Goal: Use online tool/utility: Utilize a website feature to perform a specific function

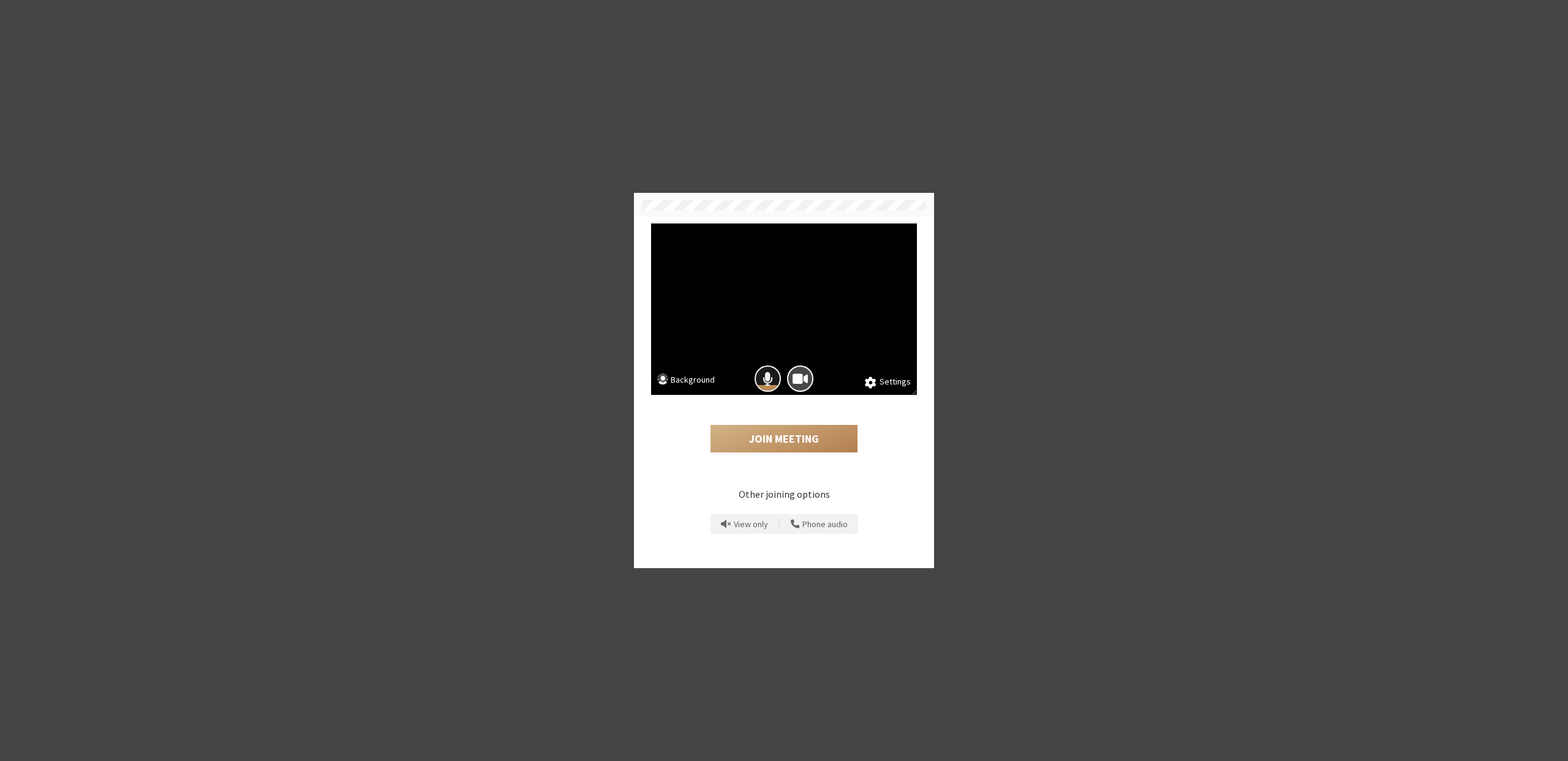
click at [772, 377] on span "Mic is on" at bounding box center [768, 379] width 11 height 17
click at [783, 431] on button "Join Meeting" at bounding box center [784, 439] width 147 height 28
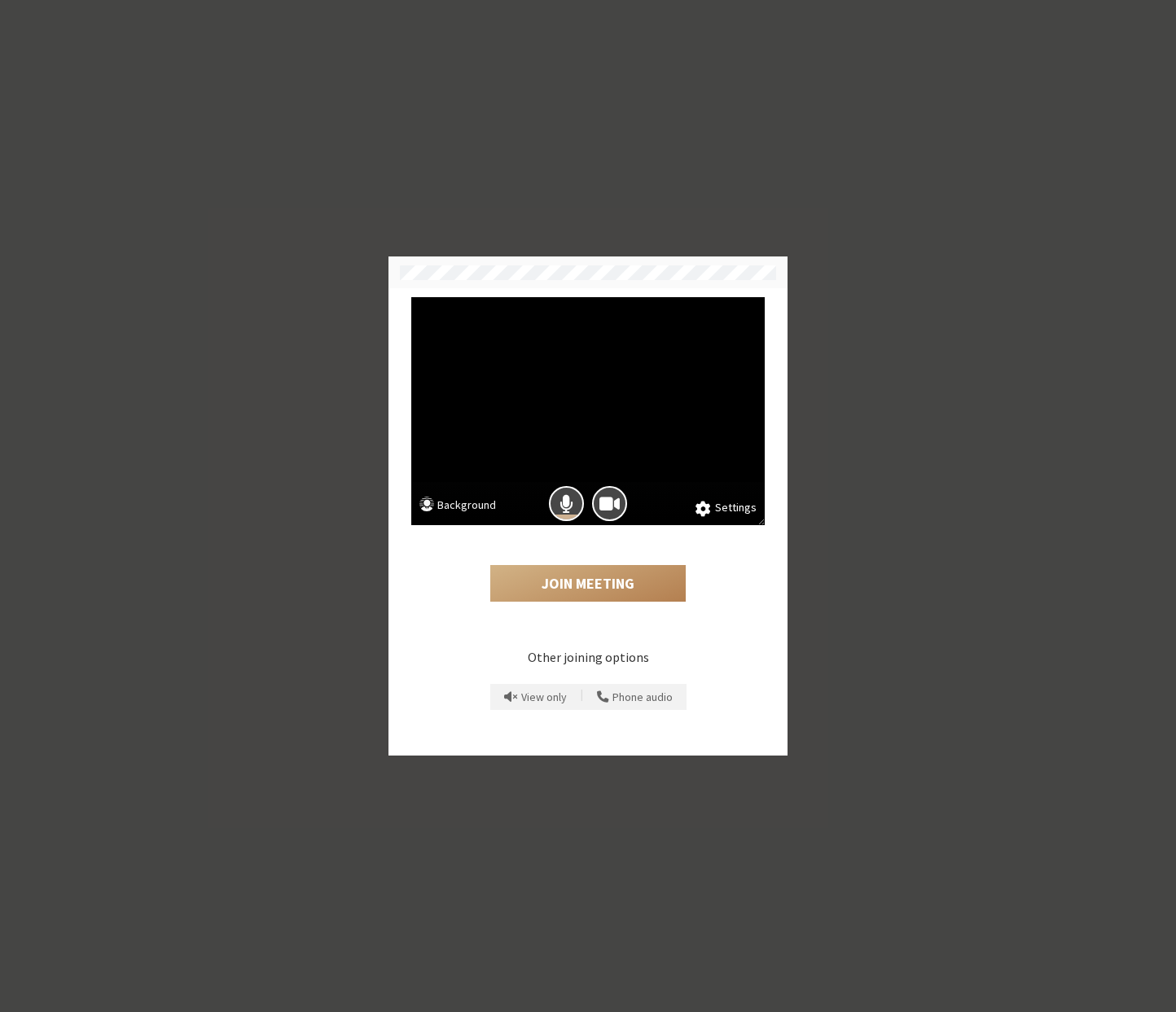
click at [468, 503] on button "Background" at bounding box center [458, 507] width 76 height 21
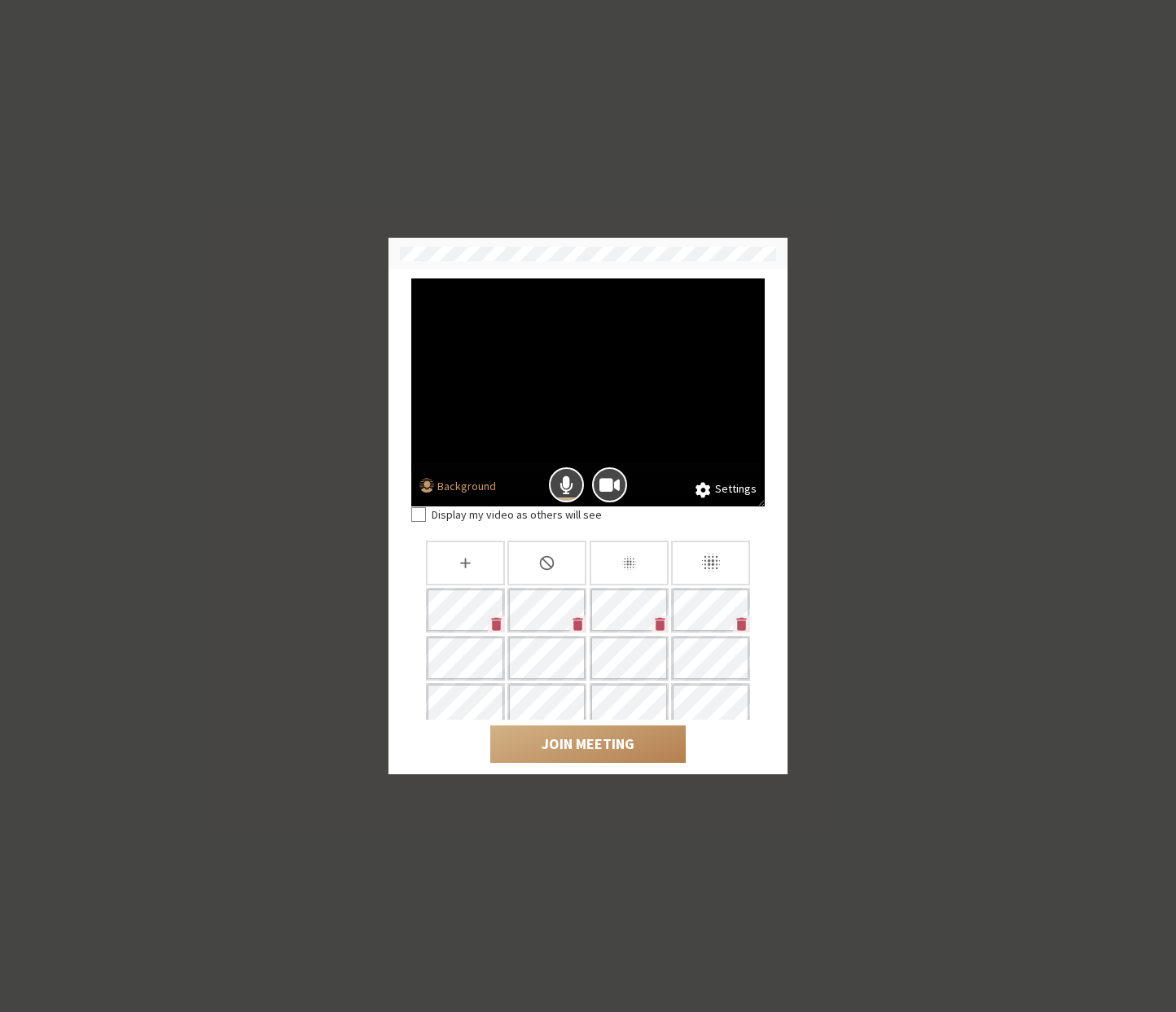
click at [621, 570] on icon "Slightly blur background" at bounding box center [629, 563] width 17 height 17
click at [710, 561] on icon "Blur background" at bounding box center [710, 562] width 18 height 18
click at [609, 746] on button "Join Meeting" at bounding box center [588, 745] width 196 height 37
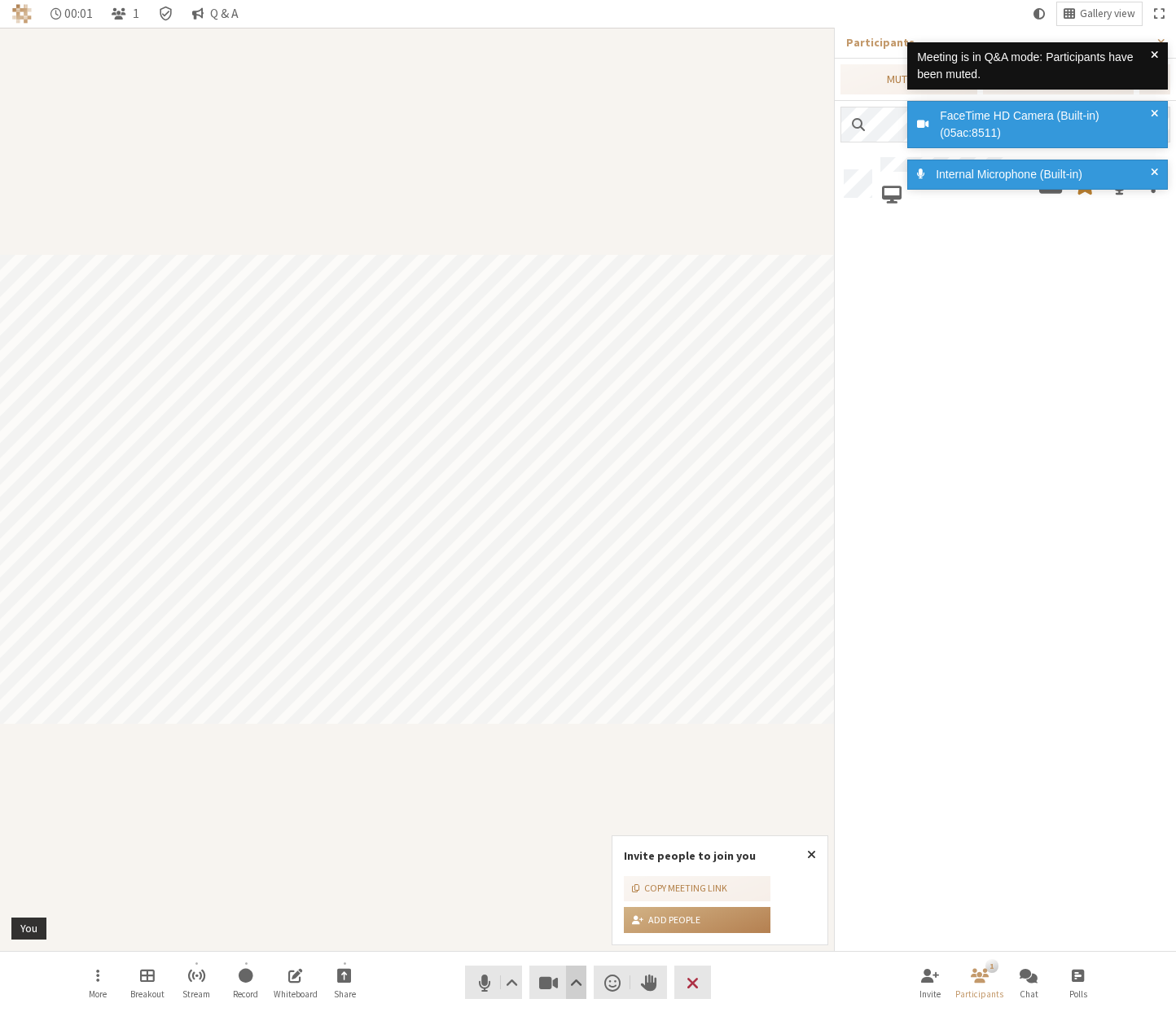
click at [579, 990] on span "Video setting" at bounding box center [576, 983] width 12 height 22
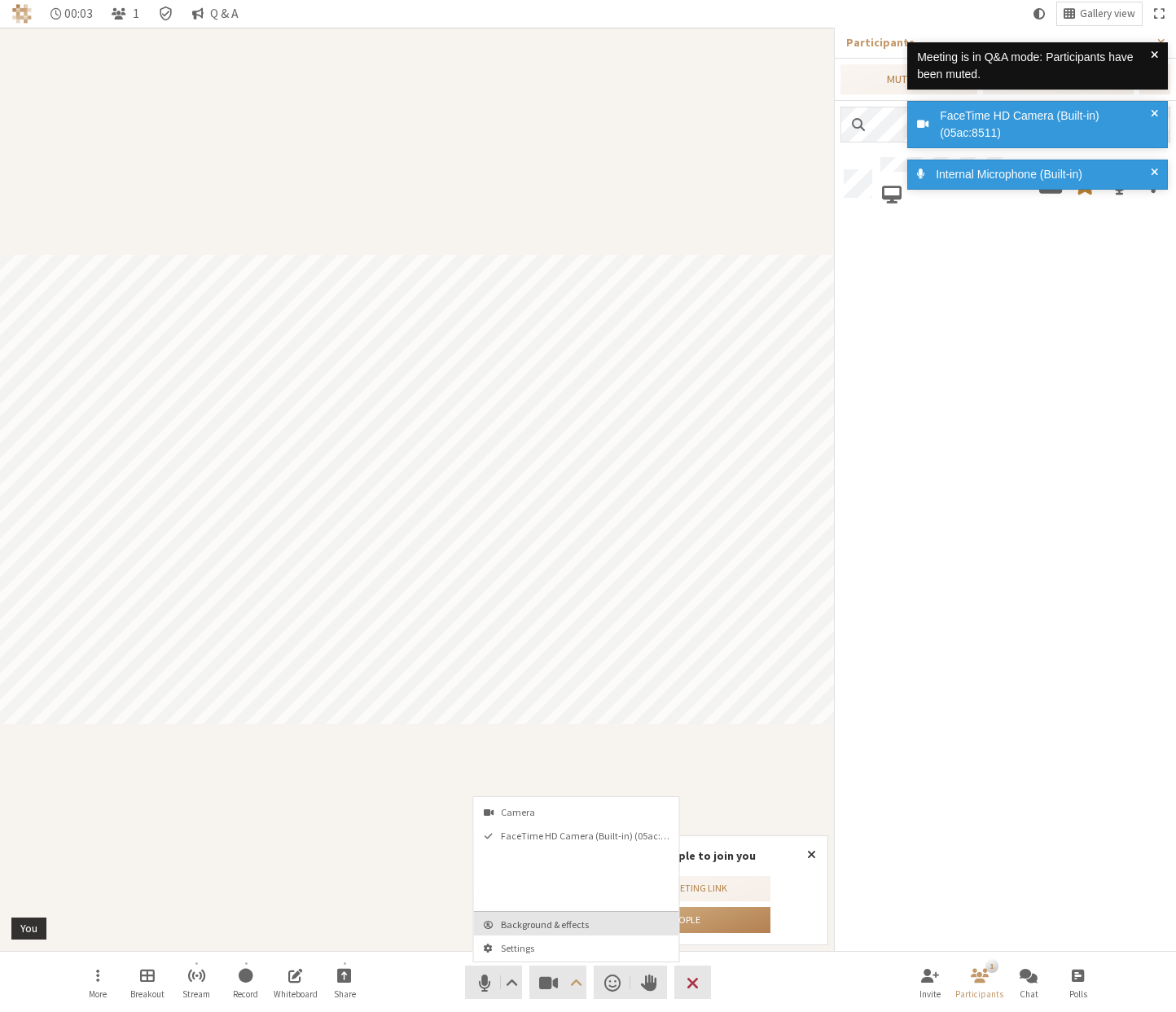
click at [571, 926] on span "Background & effects" at bounding box center [586, 924] width 171 height 10
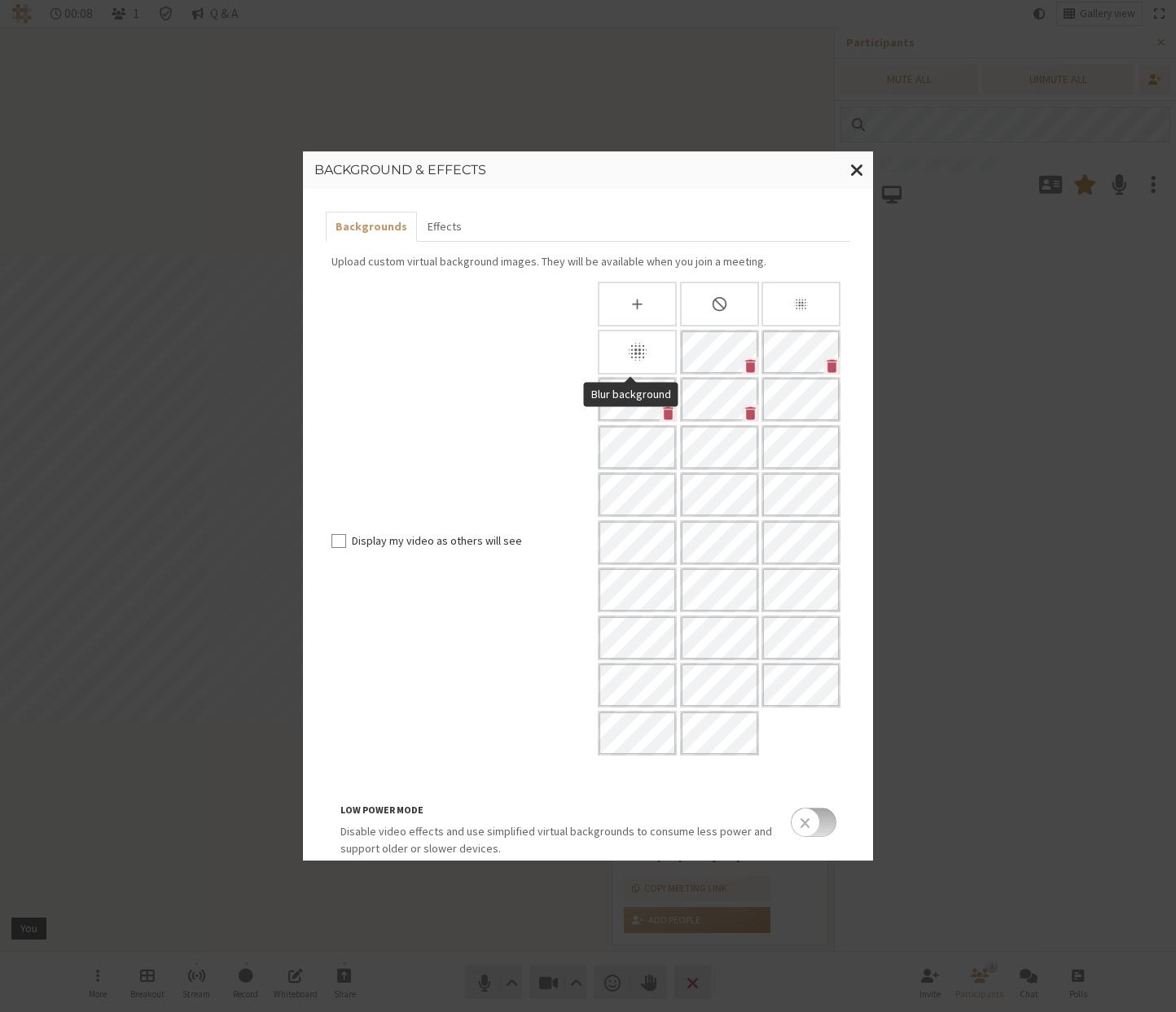
click at [630, 340] on icon "Blur background" at bounding box center [637, 351] width 22 height 22
click at [795, 300] on icon "Slightly blur background" at bounding box center [800, 304] width 17 height 17
click at [853, 171] on span "Close modal" at bounding box center [856, 170] width 14 height 21
